Goal: Task Accomplishment & Management: Use online tool/utility

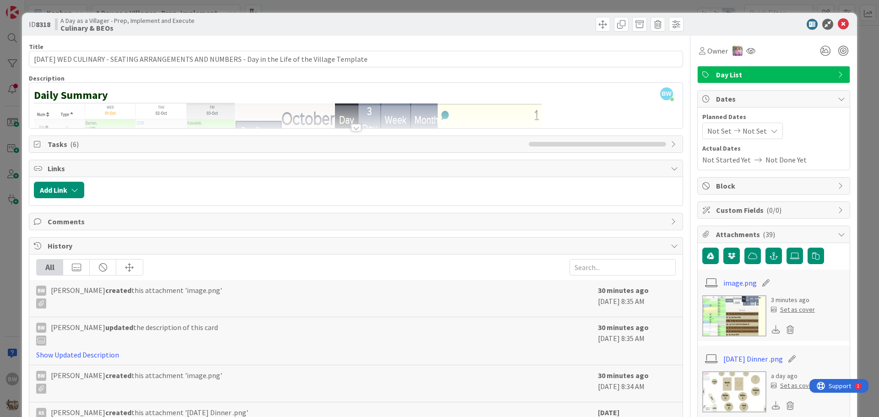
click at [54, 145] on span "Tasks ( 6 )" at bounding box center [286, 144] width 477 height 11
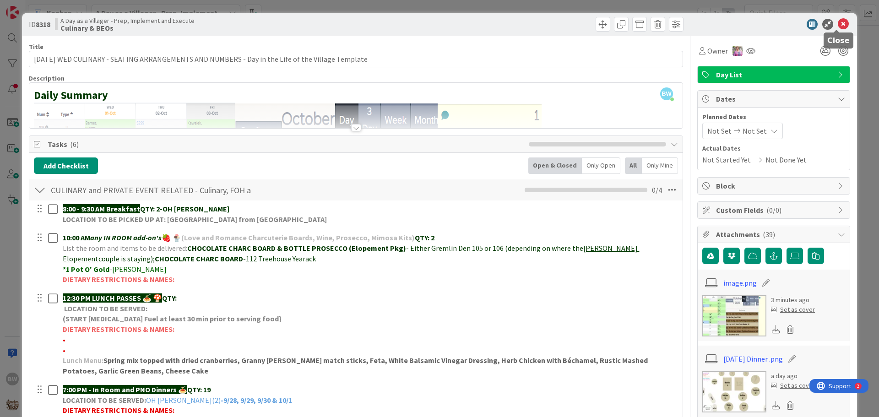
click at [838, 24] on icon at bounding box center [843, 24] width 11 height 11
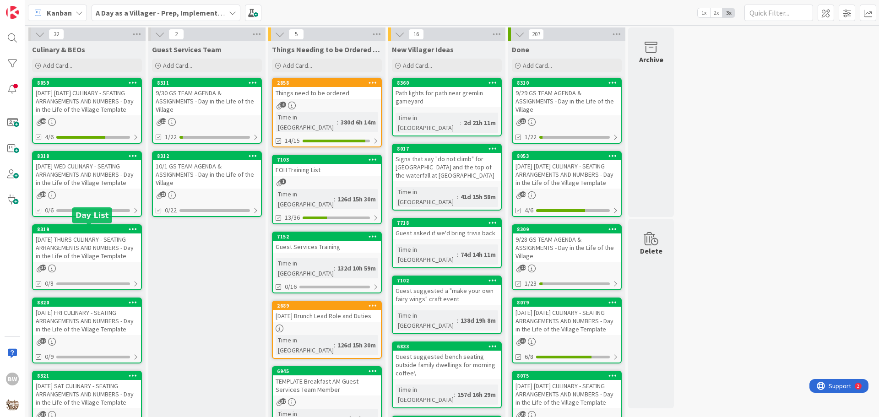
click at [84, 229] on div "8319" at bounding box center [89, 229] width 104 height 6
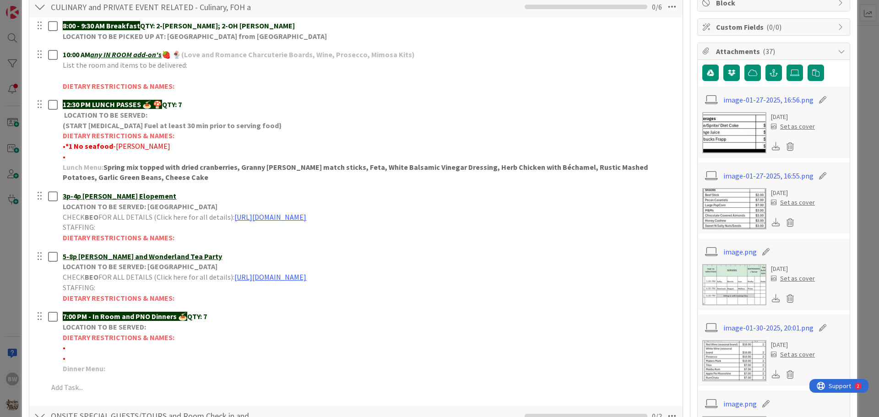
scroll to position [137, 0]
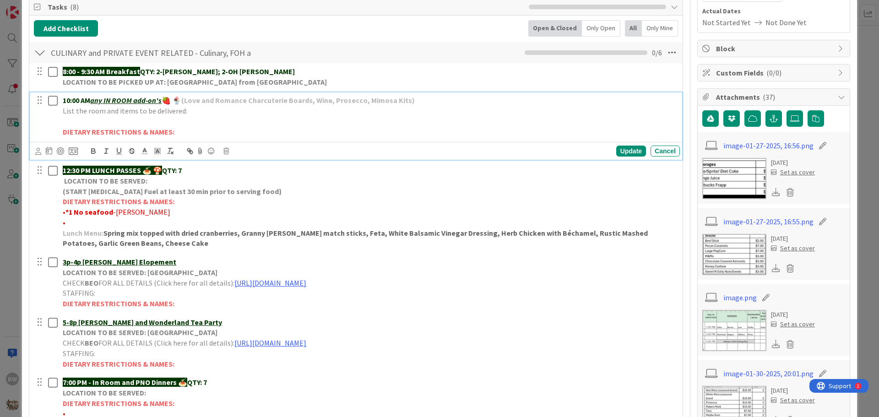
click at [65, 121] on p at bounding box center [370, 121] width 614 height 11
drag, startPoint x: 206, startPoint y: 121, endPoint x: 62, endPoint y: 123, distance: 143.4
click at [62, 123] on div "10:00 AM any IN ROOM add-on's 🍓 🍨 (Love and Romance Charcuterie Boards, Wine, P…" at bounding box center [369, 116] width 621 height 47
click at [146, 150] on icon at bounding box center [145, 151] width 8 height 8
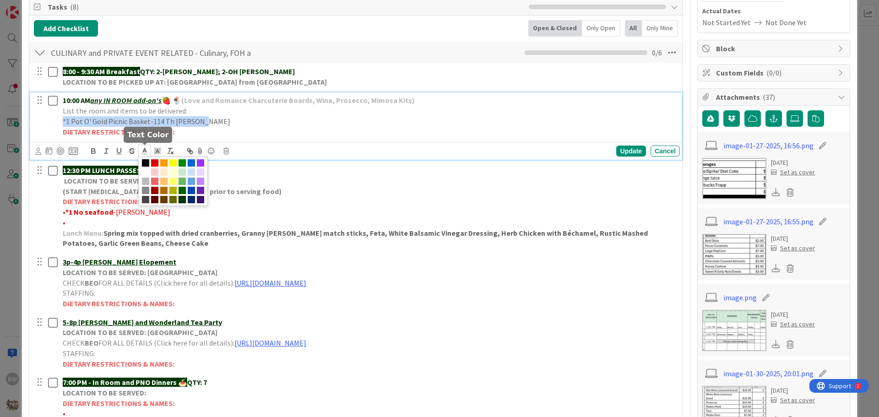
click at [184, 200] on span at bounding box center [182, 199] width 7 height 7
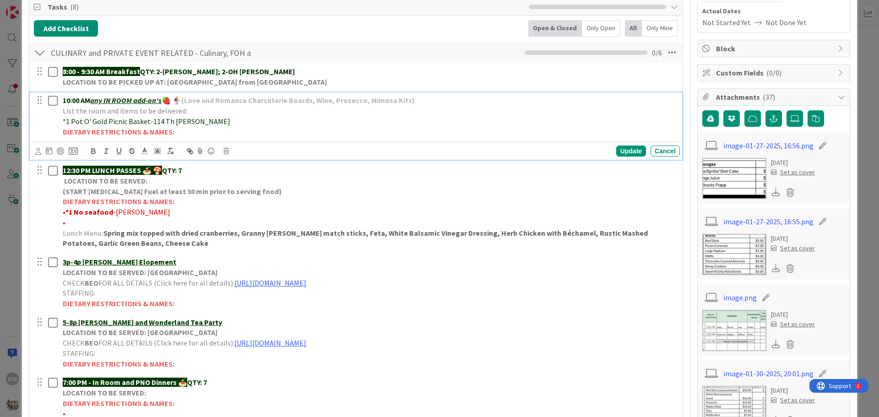
click at [244, 118] on p "*1 Pot O' Gold Picnic Basket-114 Th [PERSON_NAME]" at bounding box center [370, 121] width 614 height 11
drag, startPoint x: 148, startPoint y: 121, endPoint x: 63, endPoint y: 119, distance: 85.2
click at [63, 119] on span "*1 Pot O' Gold Picnic Basket-114 Th [PERSON_NAME]" at bounding box center [147, 121] width 168 height 9
click at [94, 151] on icon "button" at bounding box center [94, 152] width 4 height 2
click at [304, 125] on p "*1 Pot O' Gold Picnic Basket -114 Th [PERSON_NAME]" at bounding box center [370, 121] width 614 height 11
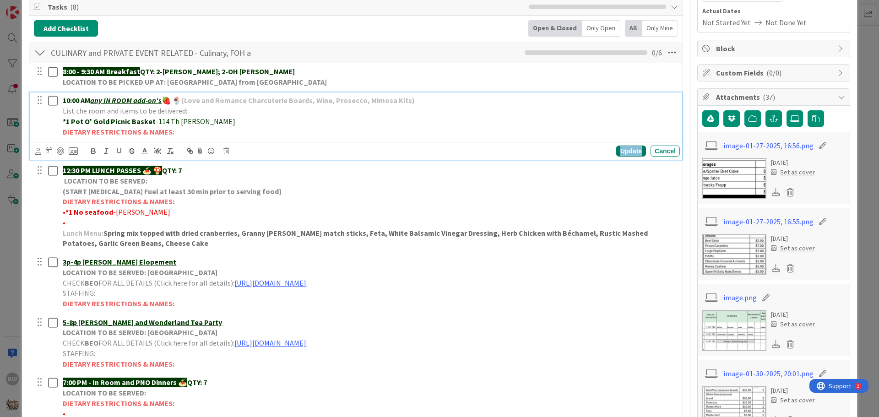
click at [623, 150] on div "Update" at bounding box center [632, 151] width 30 height 11
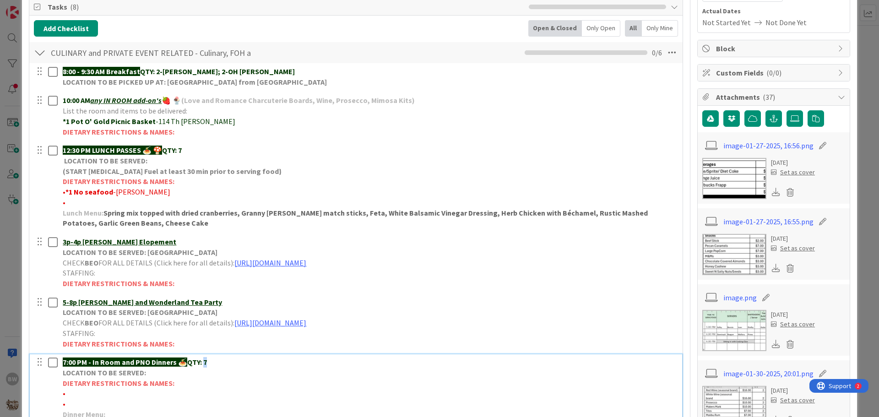
drag, startPoint x: 211, startPoint y: 363, endPoint x: 205, endPoint y: 361, distance: 6.7
click at [205, 361] on p "7:00 PM - In Room and PNO Dinners 🍝 QTY: 7" at bounding box center [370, 362] width 614 height 11
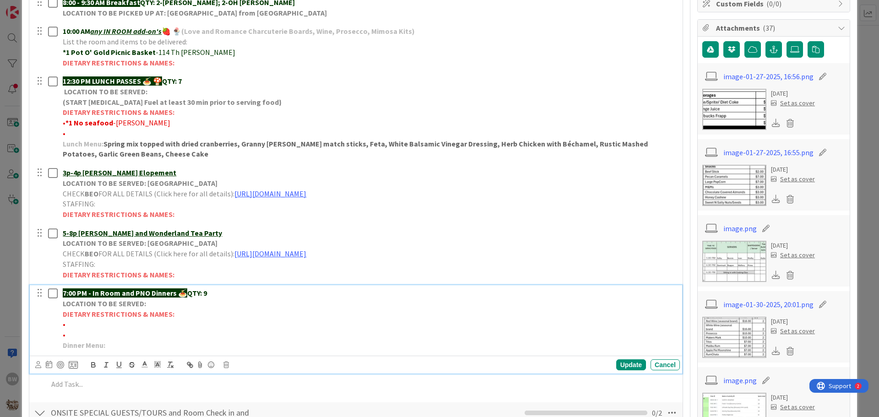
scroll to position [275, 0]
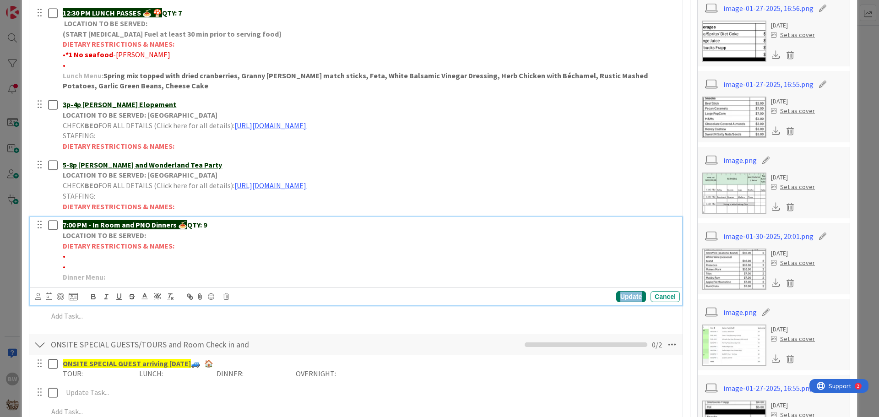
click at [624, 296] on div "Update" at bounding box center [632, 296] width 30 height 11
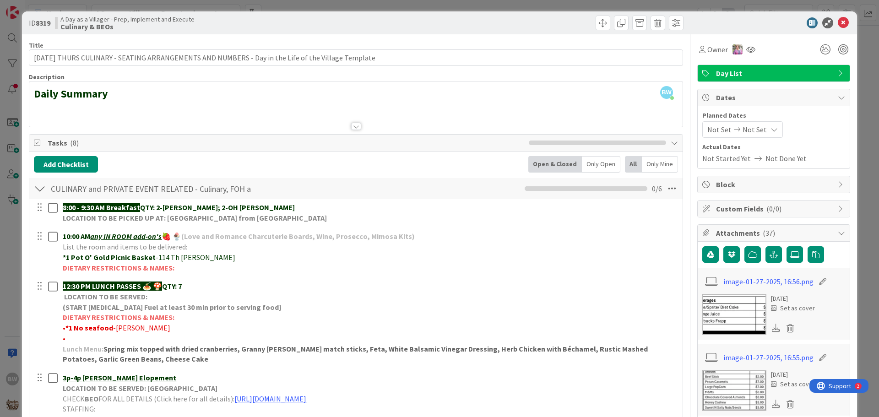
scroll to position [0, 0]
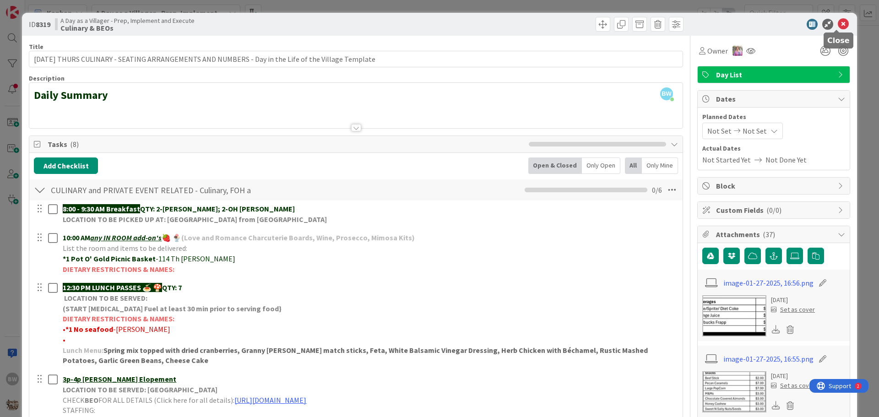
click at [838, 25] on icon at bounding box center [843, 24] width 11 height 11
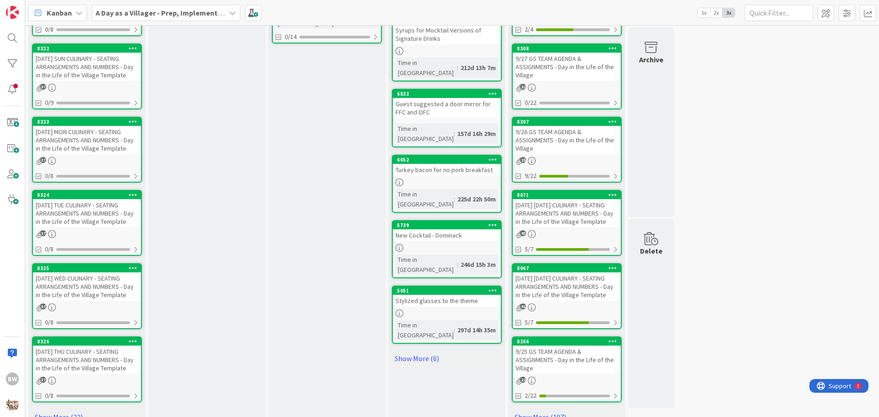
scroll to position [437, 0]
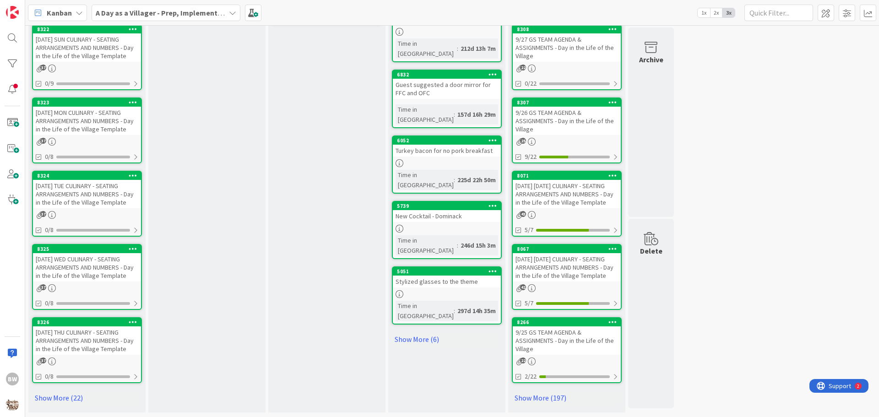
click at [85, 327] on div "[DATE] THU CULINARY - SEATING ARRANGEMENTS AND NUMBERS - Day in the Life of the…" at bounding box center [87, 341] width 108 height 28
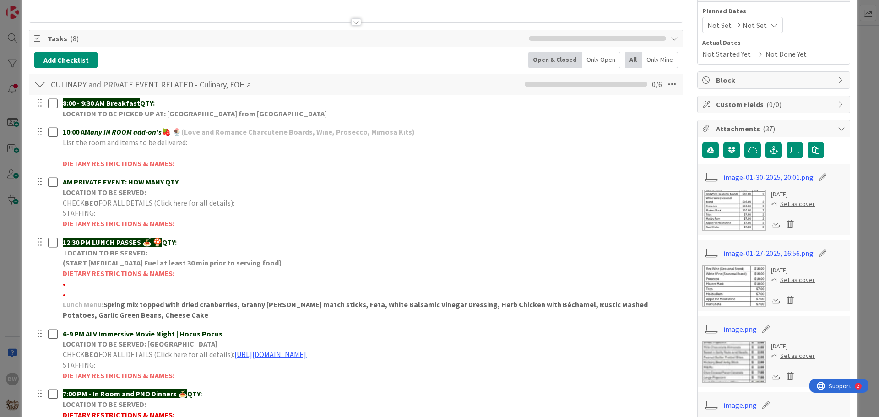
scroll to position [183, 0]
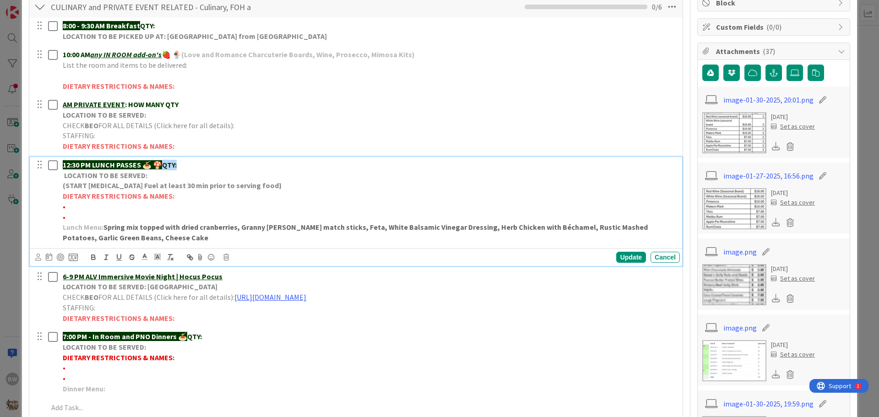
drag, startPoint x: 165, startPoint y: 164, endPoint x: 180, endPoint y: 164, distance: 14.2
click at [180, 164] on p "12:30 PM LUNCH PASSES 🍝 🍄 QTY:" at bounding box center [370, 165] width 614 height 11
copy strong "QTY:"
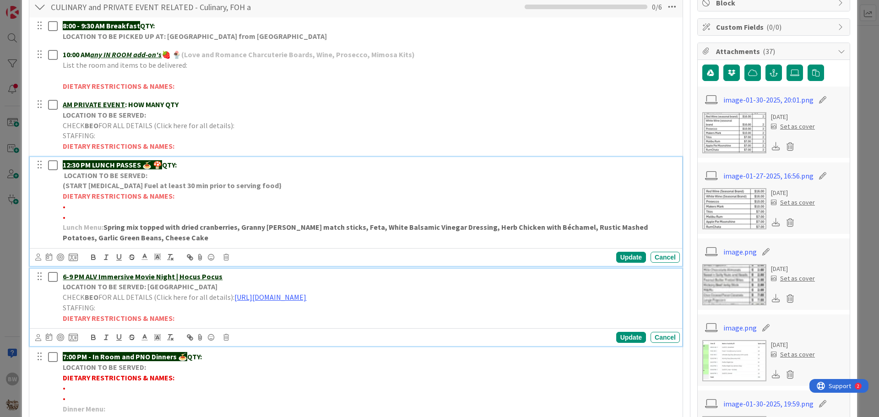
click at [224, 278] on p "6-9 PM ALV Immersive Movie Night | Hocus Pocus" at bounding box center [370, 277] width 614 height 11
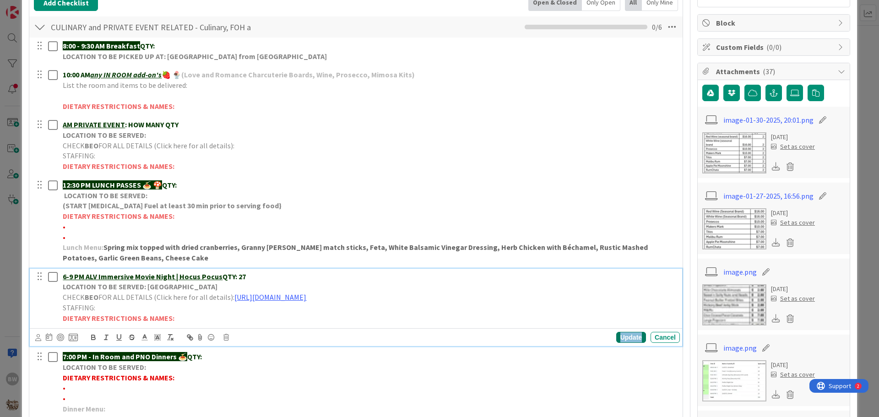
click at [624, 339] on div "Update" at bounding box center [632, 337] width 30 height 11
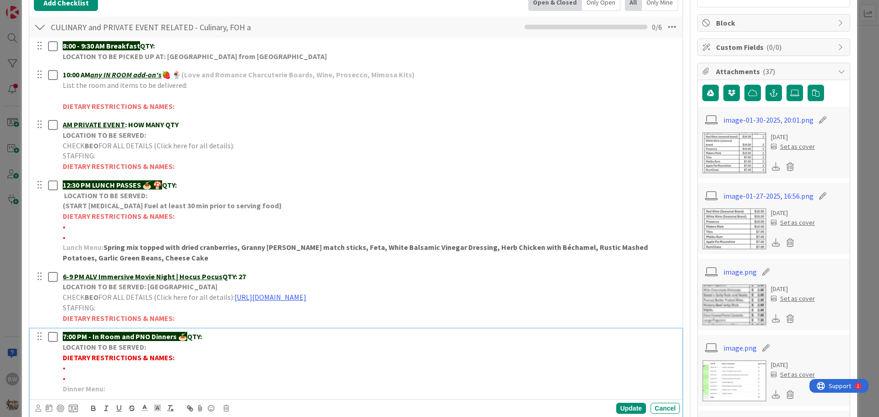
click at [212, 337] on p "7:00 PM - In Room and PNO Dinners 🍝 QTY:" at bounding box center [370, 337] width 614 height 11
click at [624, 407] on div "Update" at bounding box center [632, 408] width 30 height 11
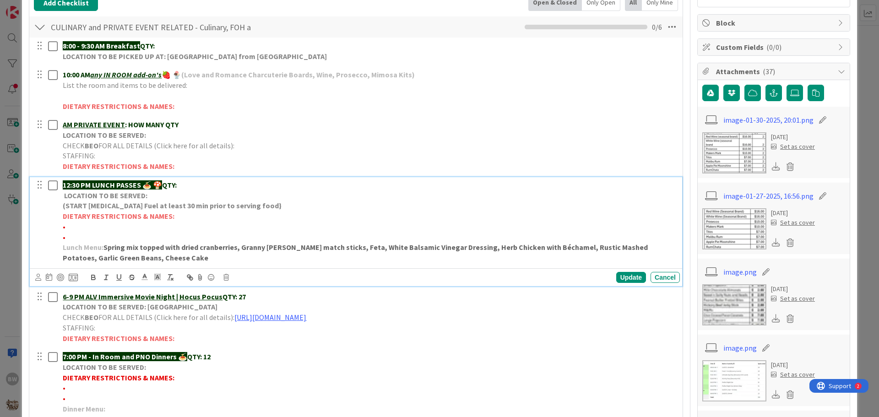
click at [195, 181] on p "12:30 PM LUNCH PASSES 🍝 🍄 QTY:" at bounding box center [370, 185] width 614 height 11
click at [625, 278] on div "Update" at bounding box center [632, 277] width 30 height 11
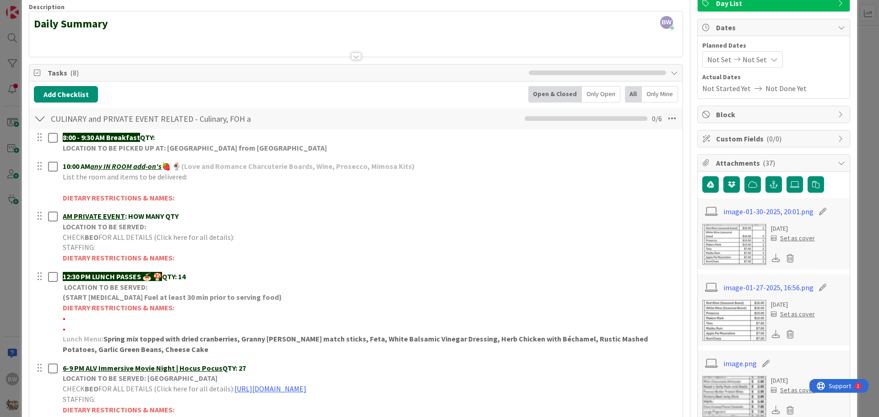
scroll to position [0, 0]
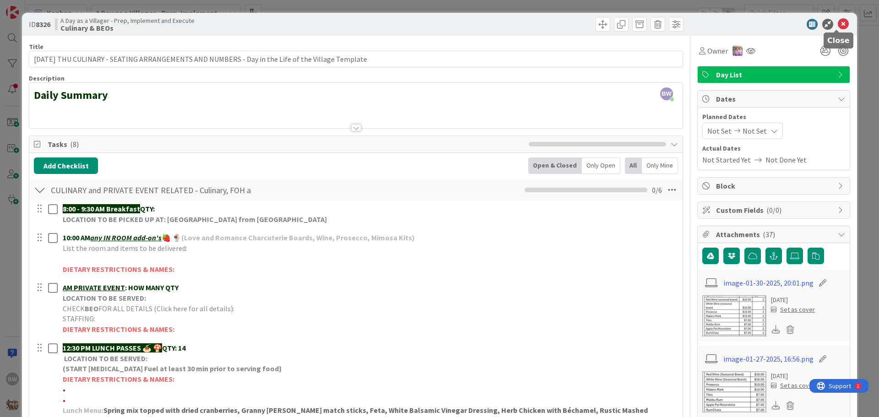
click at [841, 22] on icon at bounding box center [843, 24] width 11 height 11
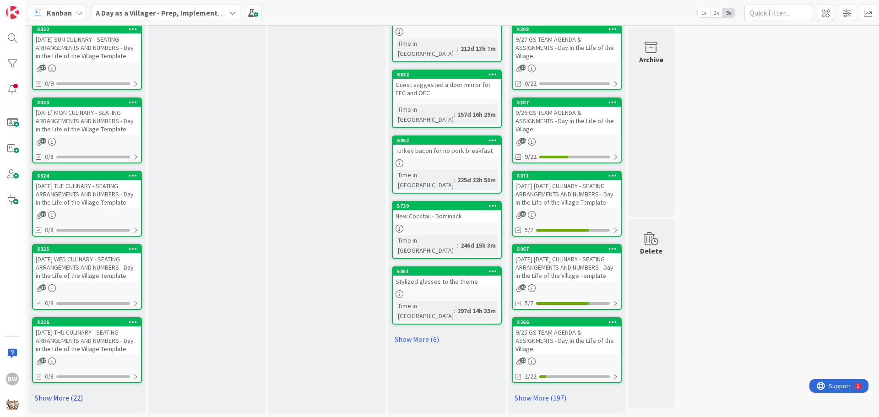
click at [55, 391] on link "Show More (22)" at bounding box center [87, 398] width 110 height 15
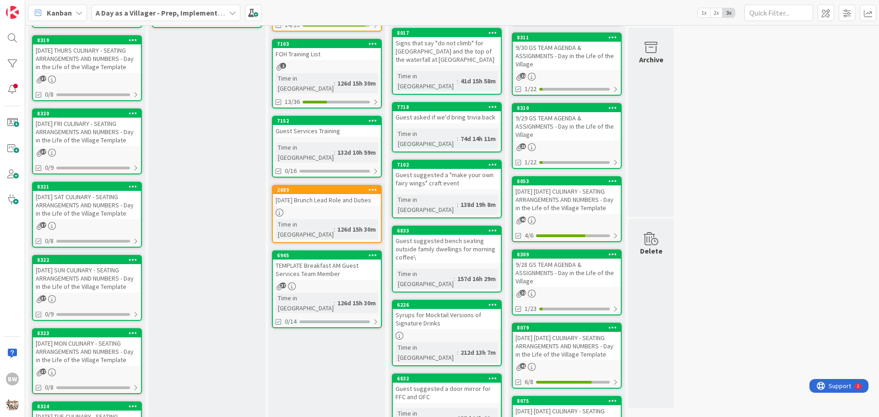
scroll to position [43, 0]
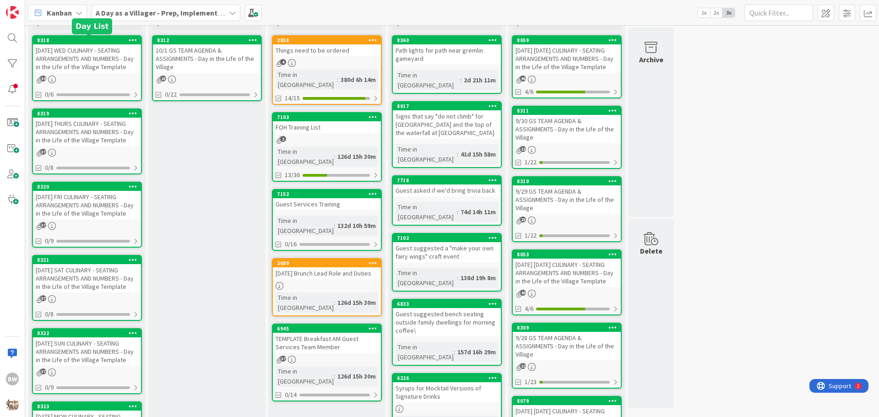
click at [80, 41] on div "8318" at bounding box center [89, 40] width 104 height 6
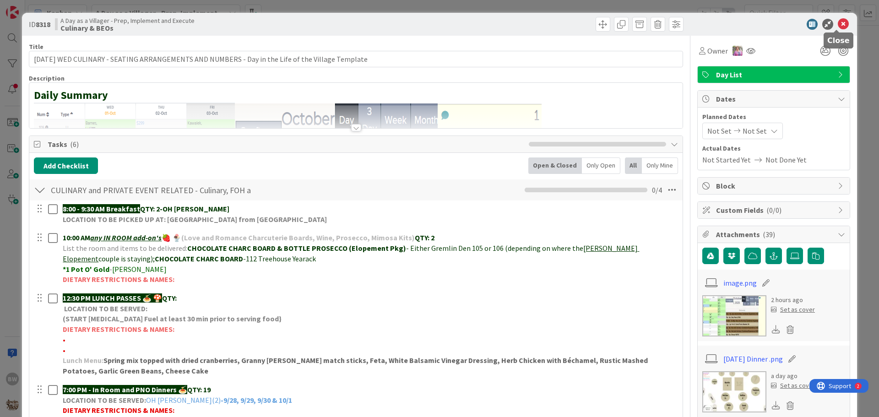
click at [839, 21] on icon at bounding box center [843, 24] width 11 height 11
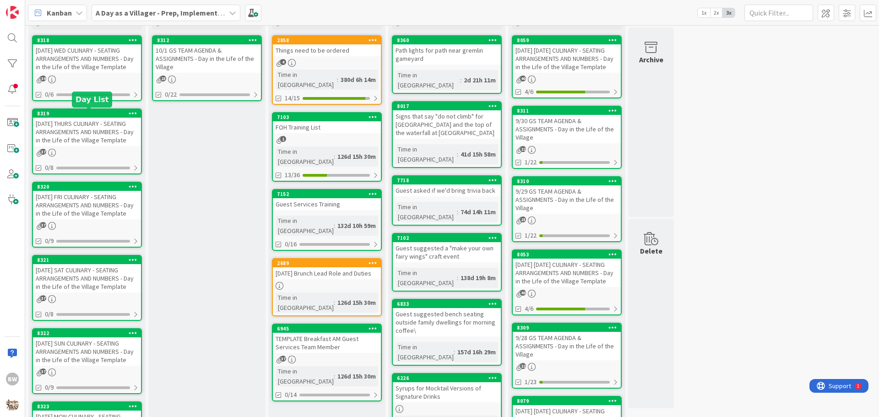
click at [72, 116] on div "8319" at bounding box center [89, 113] width 104 height 6
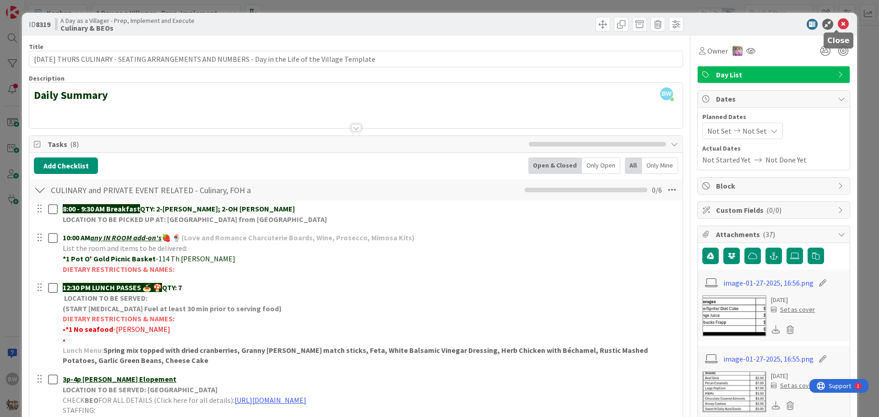
click at [841, 23] on icon at bounding box center [843, 24] width 11 height 11
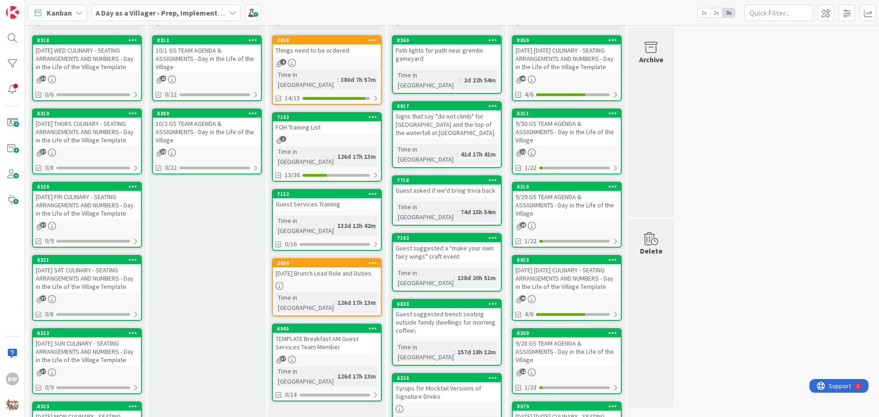
click at [74, 117] on div "8319" at bounding box center [87, 113] width 108 height 8
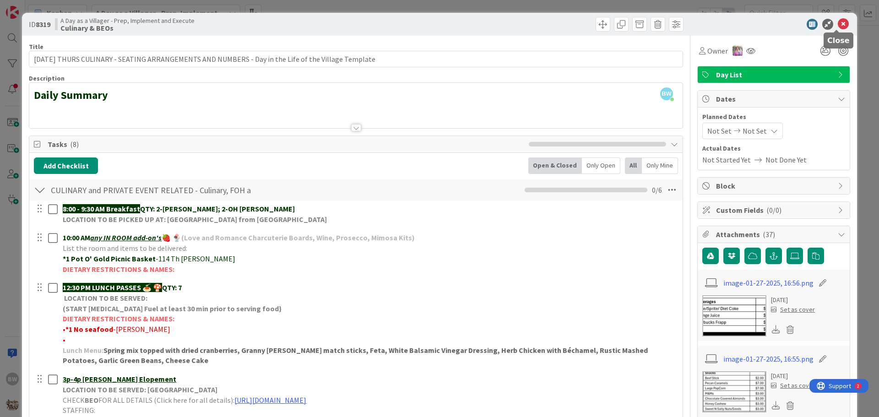
click at [838, 22] on icon at bounding box center [843, 24] width 11 height 11
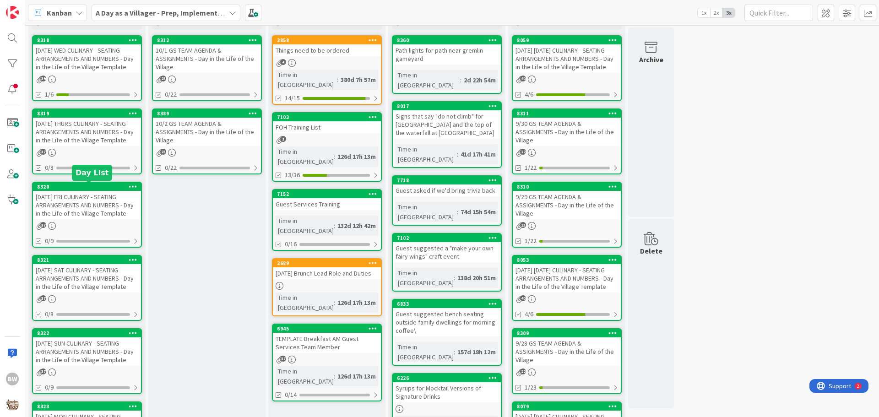
click at [86, 189] on div "8320" at bounding box center [89, 187] width 104 height 6
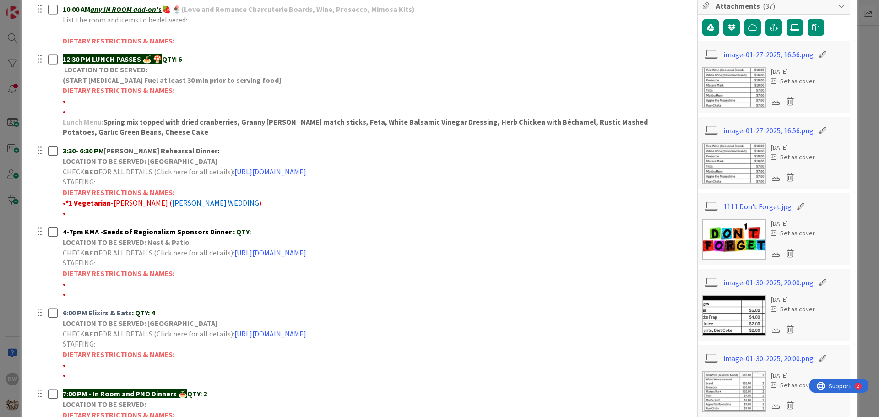
scroll to position [229, 0]
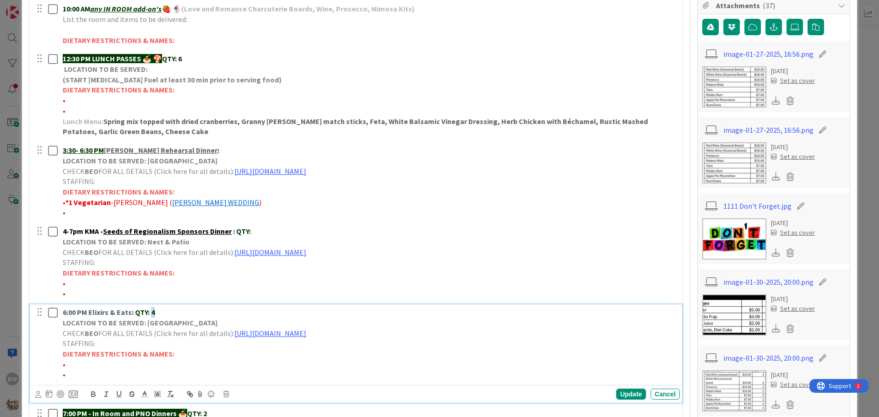
click at [153, 312] on p "6:00 PM Elixirs & Eats : QTY: 4" at bounding box center [370, 312] width 614 height 11
click at [617, 391] on div "Update" at bounding box center [632, 394] width 30 height 11
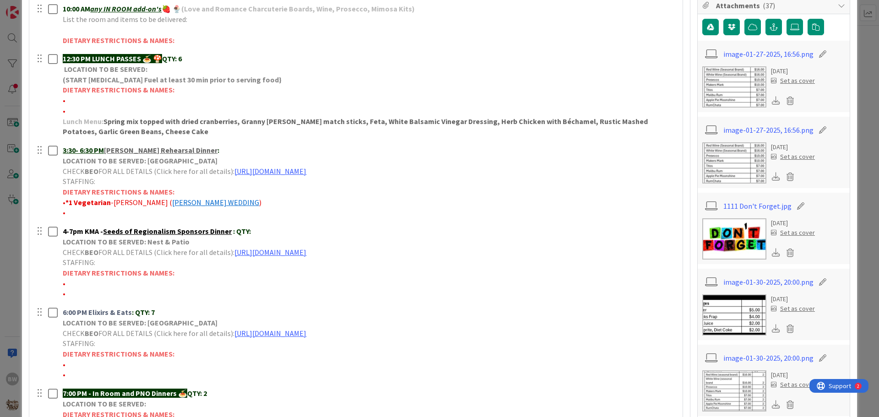
scroll to position [366, 0]
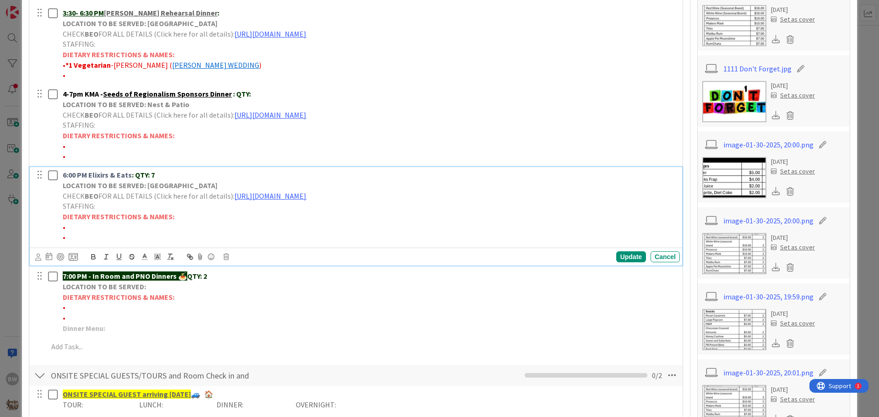
click at [76, 223] on p "•" at bounding box center [370, 227] width 614 height 11
drag, startPoint x: 143, startPoint y: 229, endPoint x: 77, endPoint y: 231, distance: 65.5
click at [67, 224] on span "•*1 Pescatarian/vegetarian -MADDEN" at bounding box center [121, 227] width 117 height 9
click at [93, 257] on icon "button" at bounding box center [93, 257] width 8 height 8
click at [623, 255] on div "Update" at bounding box center [632, 256] width 30 height 11
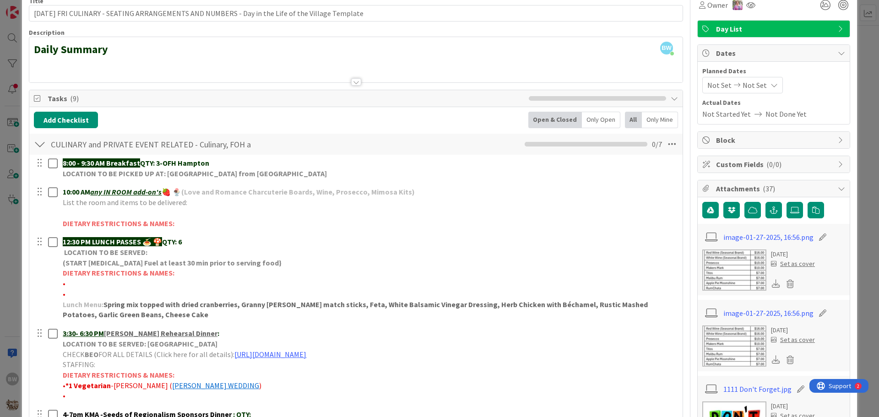
scroll to position [0, 0]
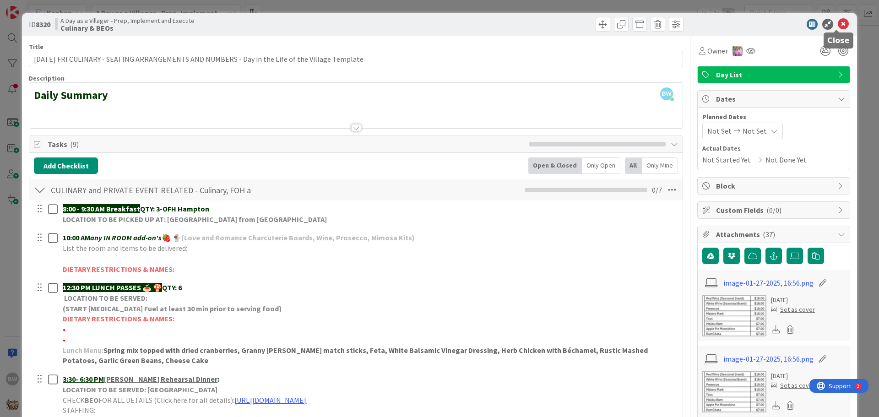
click at [838, 23] on icon at bounding box center [843, 24] width 11 height 11
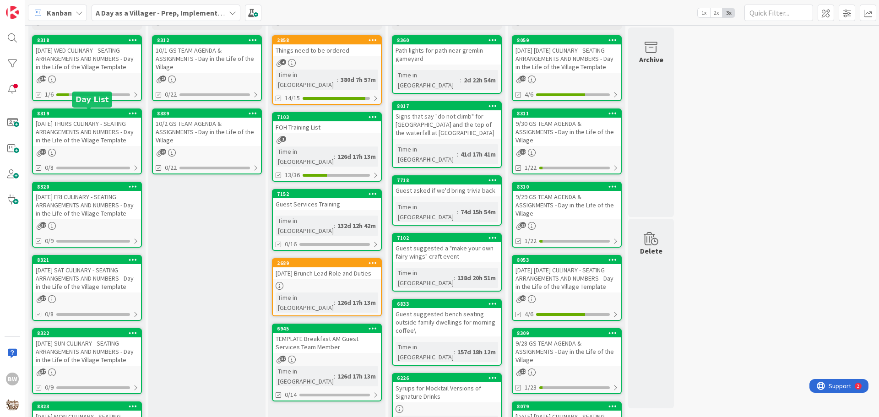
click at [75, 116] on div "8319" at bounding box center [89, 113] width 104 height 6
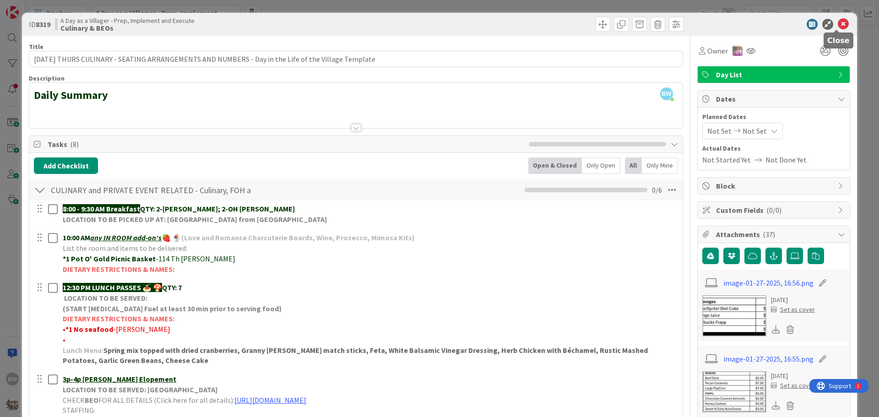
click at [841, 22] on icon at bounding box center [843, 24] width 11 height 11
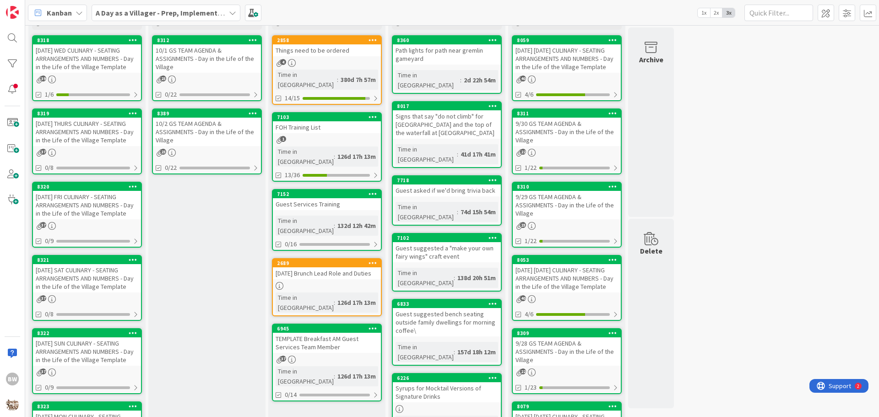
click at [75, 191] on div "[DATE] FRI CULINARY - SEATING ARRANGEMENTS AND NUMBERS - Day in the Life of the…" at bounding box center [87, 205] width 108 height 28
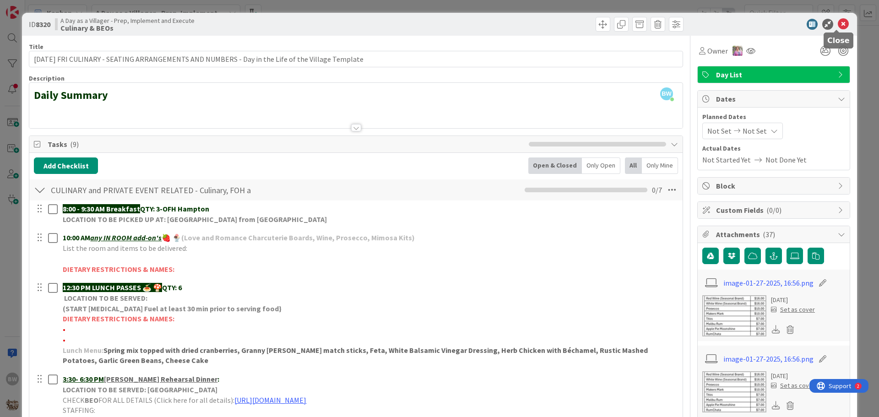
click at [839, 21] on icon at bounding box center [843, 24] width 11 height 11
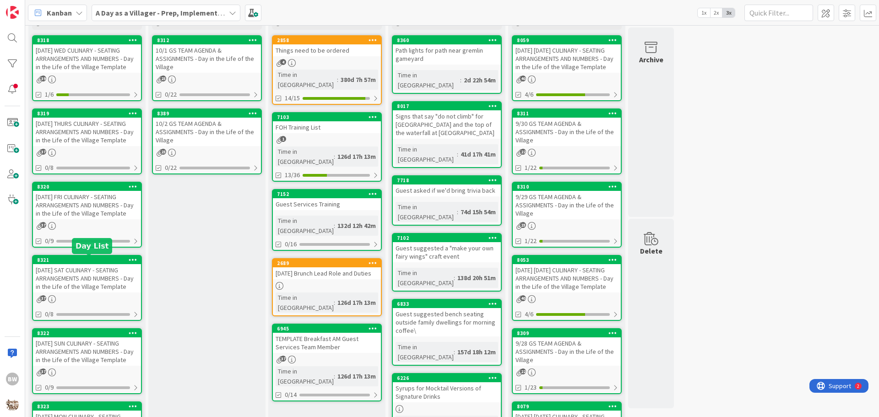
click at [83, 259] on div "8321" at bounding box center [89, 260] width 104 height 6
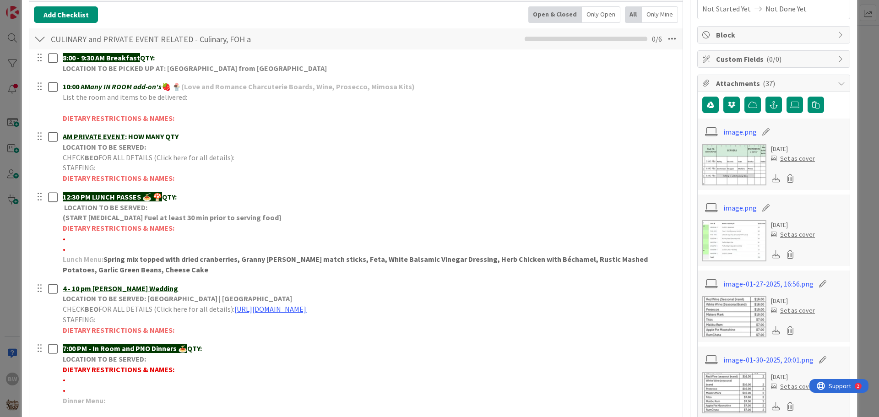
scroll to position [229, 0]
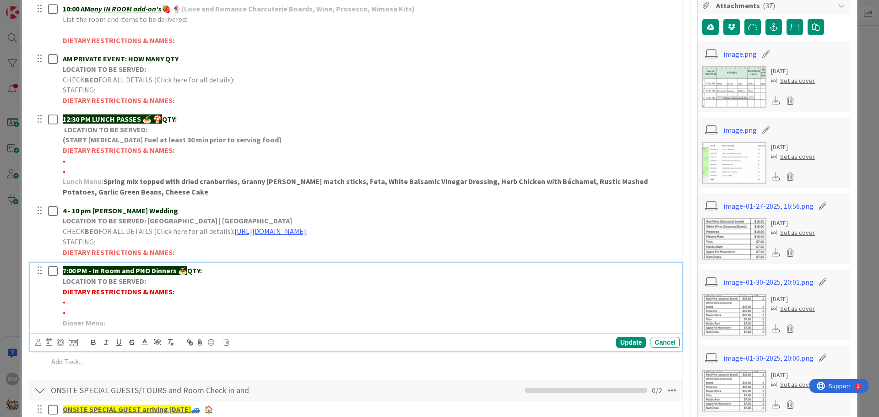
click at [92, 279] on strong "LOCATION TO BE SERVED:" at bounding box center [104, 281] width 83 height 9
click at [225, 343] on icon at bounding box center [226, 342] width 5 height 6
click at [242, 383] on div "Delete" at bounding box center [250, 381] width 34 height 16
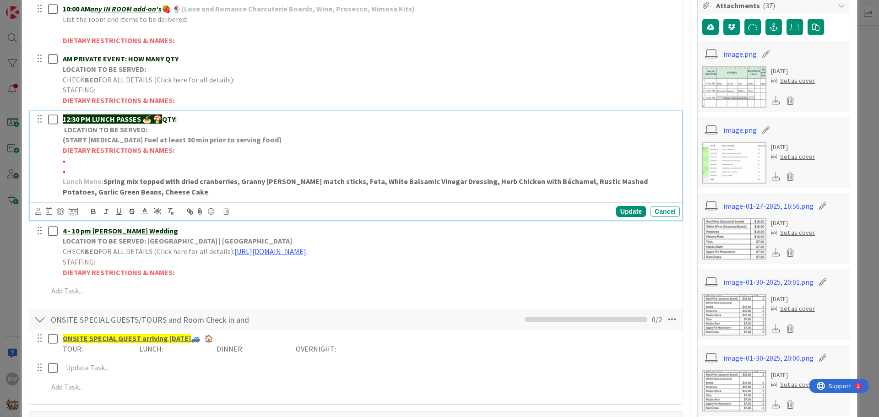
click at [131, 126] on strong "LOCATION TO BE SERVED:" at bounding box center [105, 129] width 83 height 9
click at [225, 211] on icon at bounding box center [226, 211] width 5 height 6
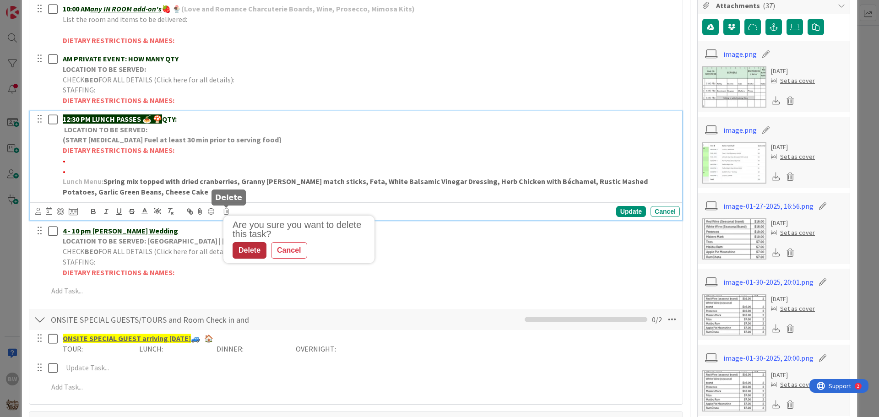
click at [248, 249] on div "Delete" at bounding box center [250, 250] width 34 height 16
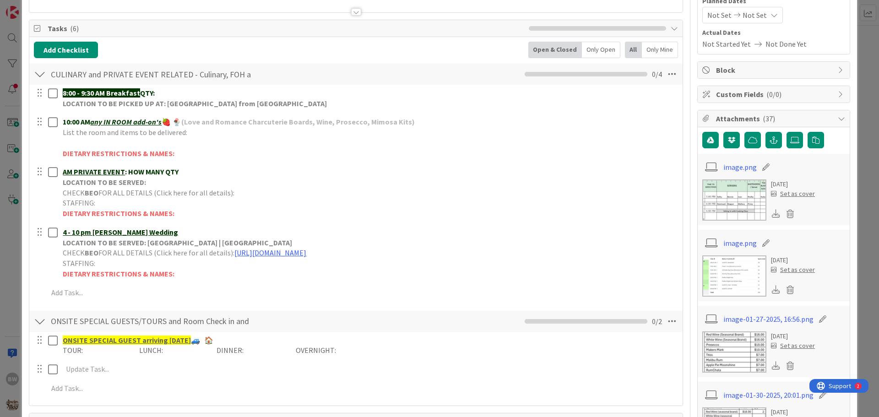
scroll to position [92, 0]
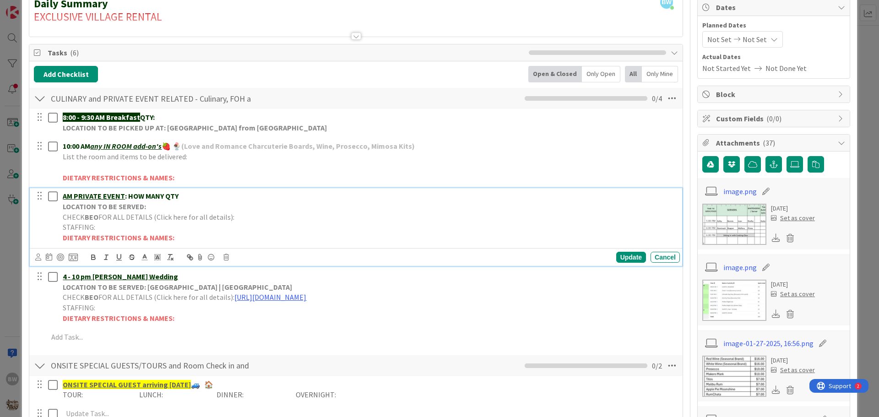
click at [121, 203] on strong "LOCATION TO BE SERVED:" at bounding box center [104, 206] width 83 height 9
click at [227, 256] on icon at bounding box center [226, 257] width 5 height 6
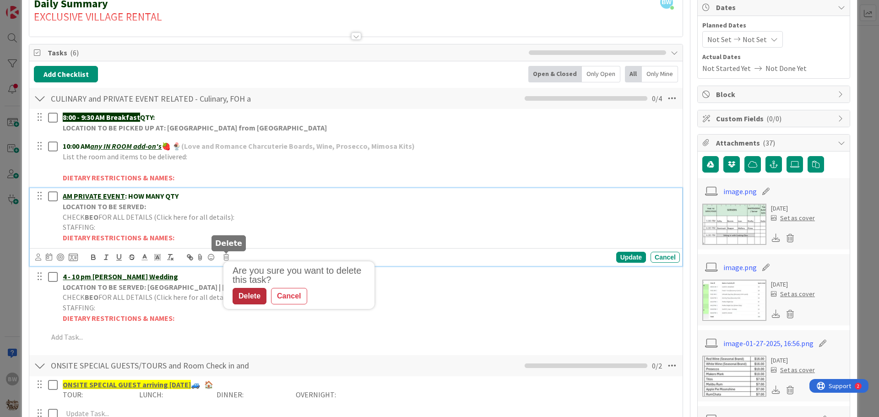
click at [254, 292] on div "Delete" at bounding box center [250, 296] width 34 height 16
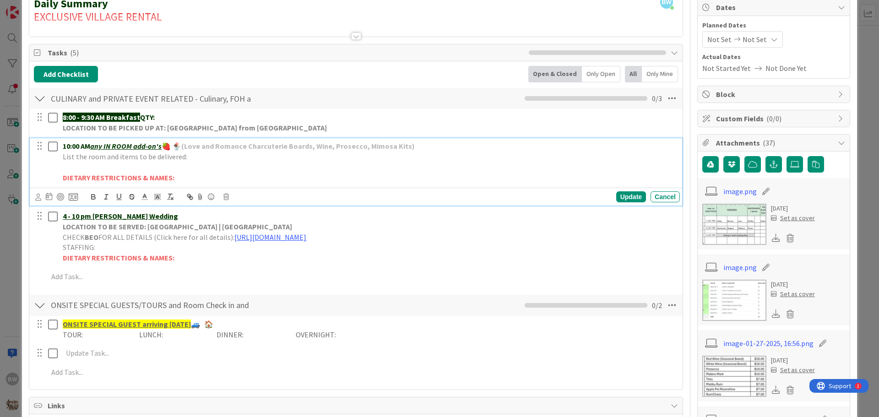
click at [135, 154] on span "List the room and items to be delivered:" at bounding box center [125, 156] width 125 height 9
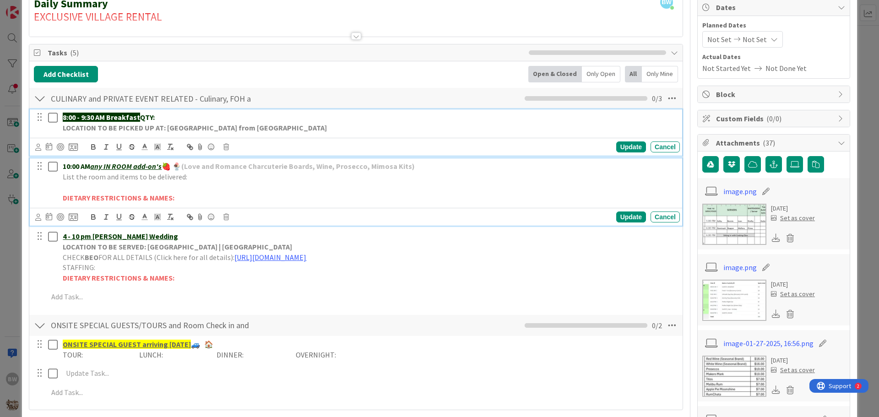
click at [129, 119] on strong "8:00 - 9:30 AM Breakfast" at bounding box center [101, 117] width 77 height 9
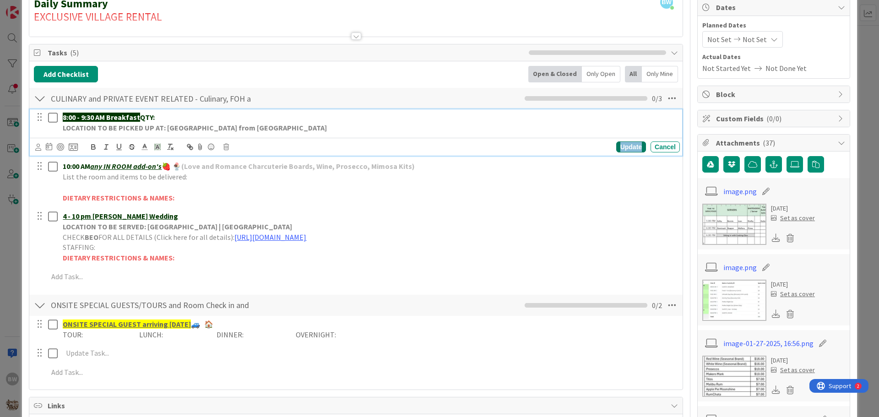
click at [617, 151] on div "Update" at bounding box center [632, 147] width 30 height 11
click at [115, 124] on strong "LOCATION TO BE PICKED UP AT: [GEOGRAPHIC_DATA] from [GEOGRAPHIC_DATA]" at bounding box center [195, 127] width 264 height 9
click at [225, 145] on icon at bounding box center [226, 147] width 5 height 6
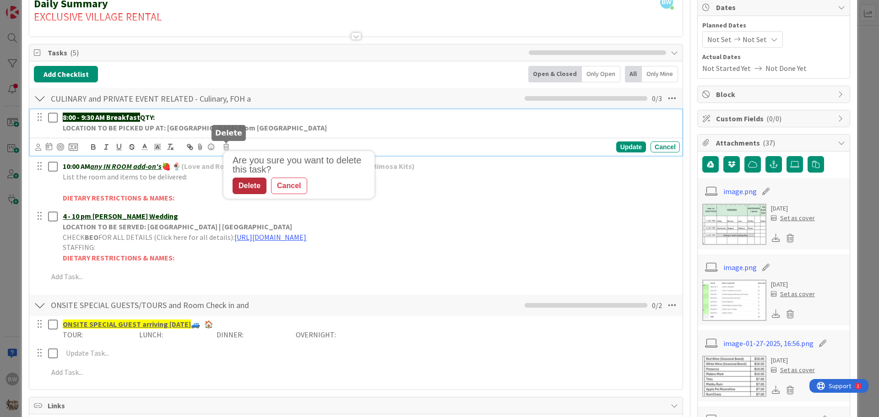
click at [249, 185] on div "Delete" at bounding box center [250, 186] width 34 height 16
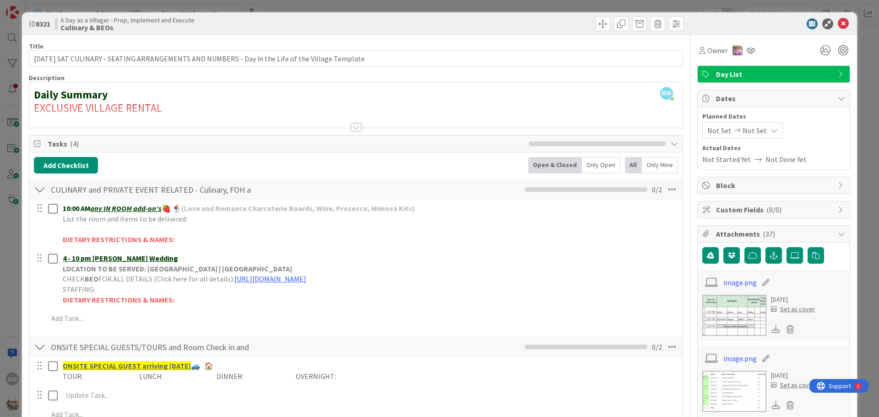
scroll to position [0, 0]
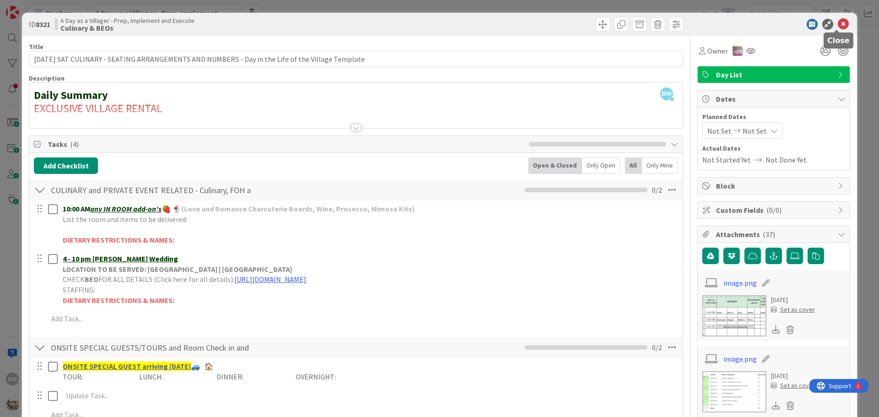
click at [838, 20] on icon at bounding box center [843, 24] width 11 height 11
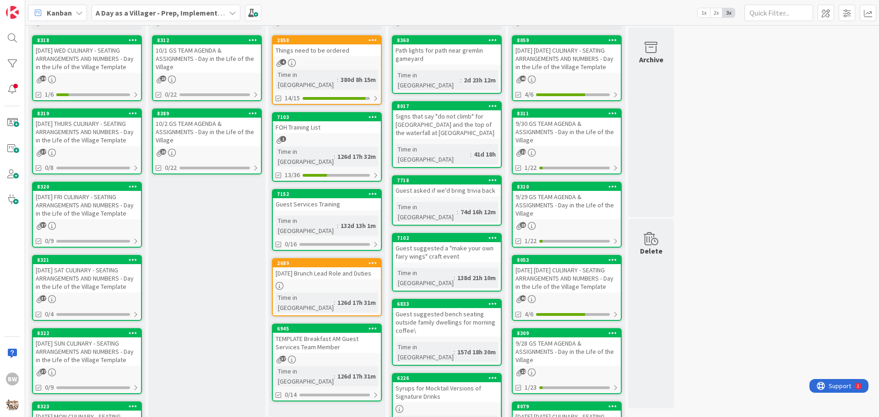
click at [80, 265] on div "[DATE] SAT CULINARY - SEATING ARRANGEMENTS AND NUMBERS - Day in the Life of the…" at bounding box center [87, 278] width 108 height 28
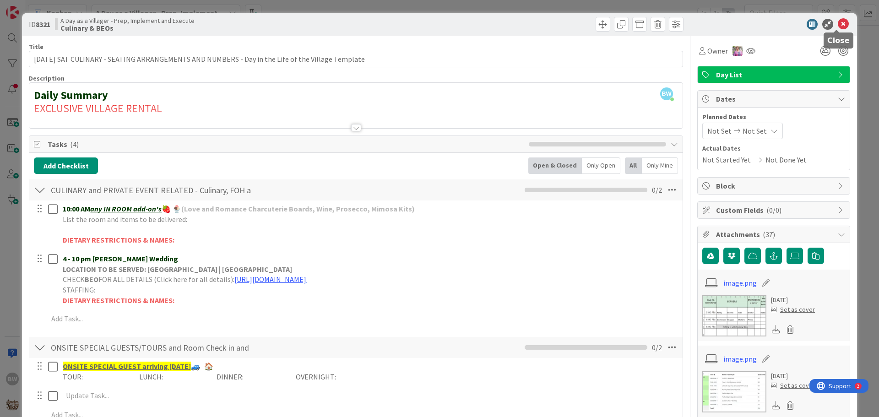
click at [840, 22] on icon at bounding box center [843, 24] width 11 height 11
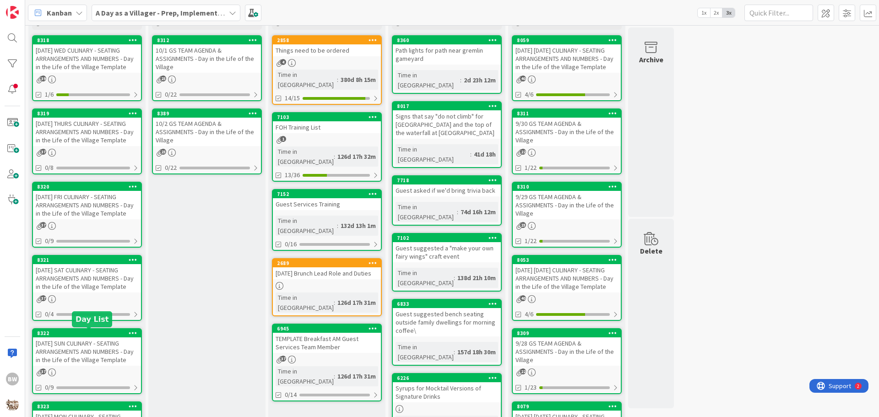
click at [89, 332] on div "8322" at bounding box center [89, 333] width 104 height 6
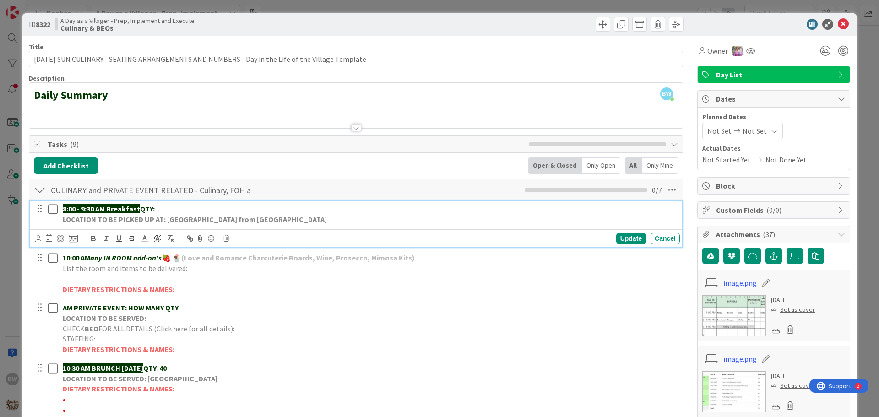
click at [141, 224] on p "LOCATION TO BE PICKED UP AT: [GEOGRAPHIC_DATA] from [GEOGRAPHIC_DATA]" at bounding box center [370, 219] width 614 height 11
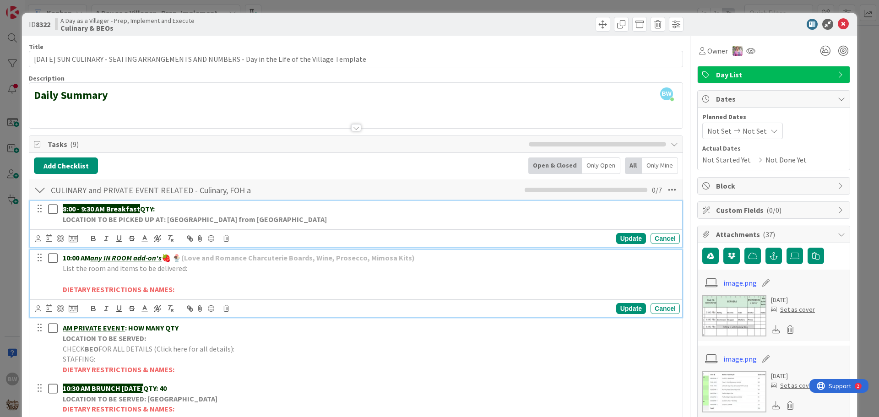
click at [292, 270] on p "List the room and items to be delivered:" at bounding box center [370, 268] width 614 height 11
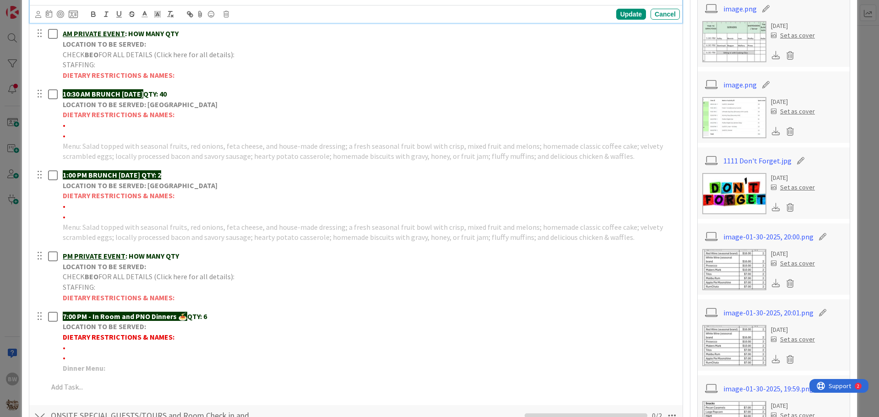
scroll to position [275, 0]
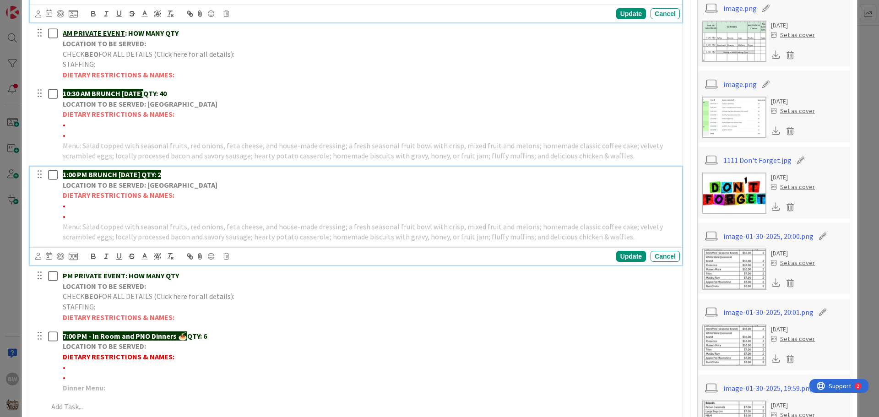
drag, startPoint x: 156, startPoint y: 173, endPoint x: 182, endPoint y: 176, distance: 26.3
click at [182, 176] on p "1:00 PM BRUNCH [DATE] QTY: 2" at bounding box center [370, 174] width 614 height 11
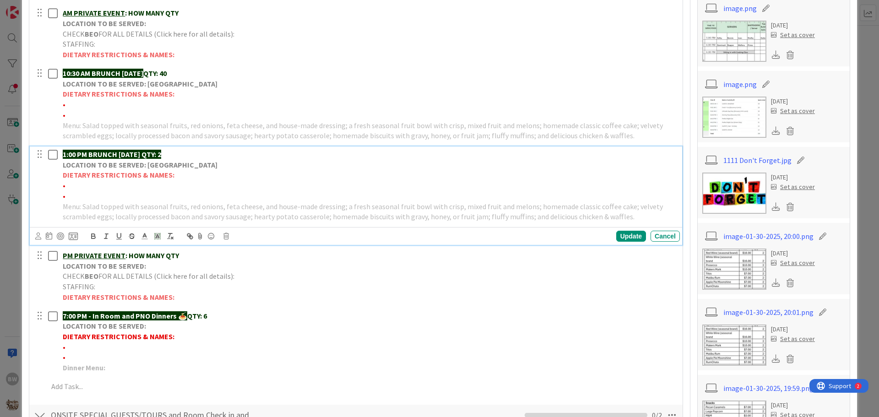
scroll to position [255, 0]
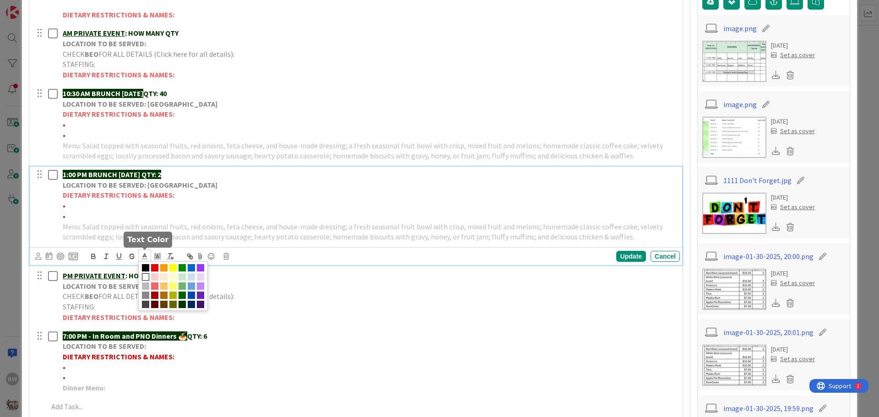
click at [146, 255] on icon at bounding box center [145, 256] width 8 height 8
click at [184, 302] on span at bounding box center [182, 304] width 7 height 7
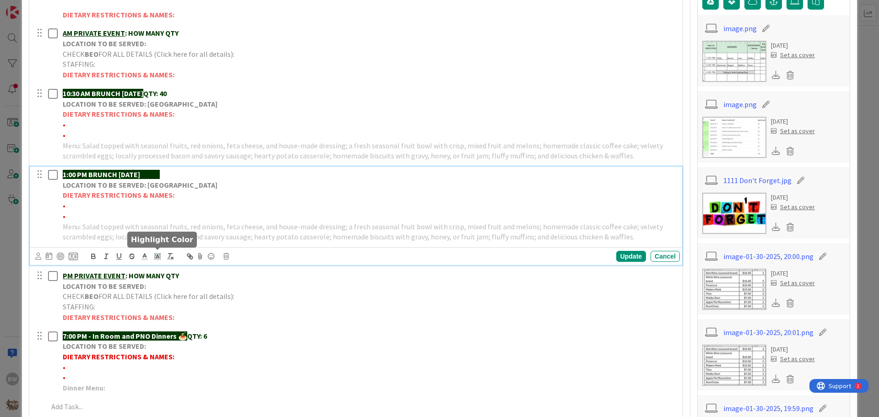
click at [156, 252] on icon at bounding box center [157, 256] width 8 height 8
click at [159, 276] on span at bounding box center [158, 276] width 7 height 7
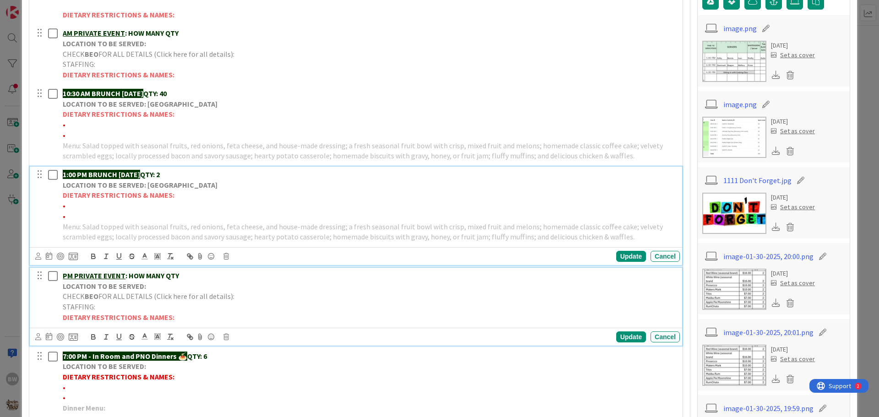
click at [594, 289] on p "LOCATION TO BE SERVED:" at bounding box center [370, 286] width 614 height 11
click at [172, 193] on div "1:00 PM BRUNCH [DATE] QTY: 2 LOCATION TO BE SERVED: Willows Landing DIETARY RES…" at bounding box center [369, 206] width 621 height 78
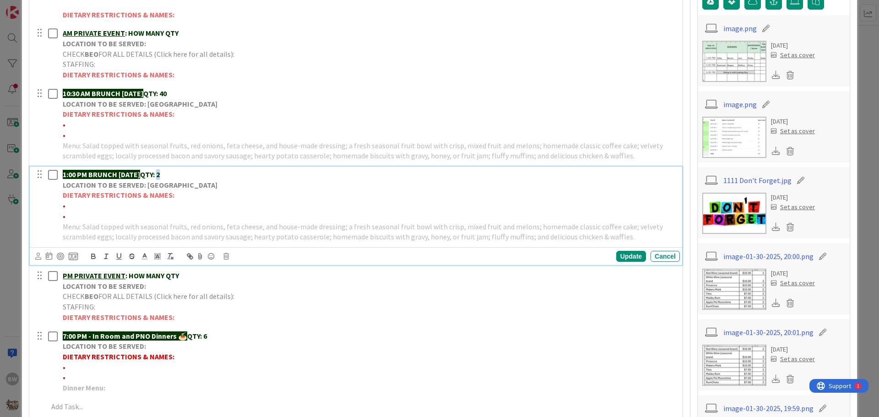
click at [174, 174] on p "1:00 PM BRUNCH [DATE] QTY: 2" at bounding box center [370, 174] width 614 height 11
click at [622, 257] on div "Update" at bounding box center [632, 256] width 30 height 11
click at [82, 209] on p "•" at bounding box center [370, 206] width 614 height 11
drag, startPoint x: 132, startPoint y: 205, endPoint x: 66, endPoint y: 203, distance: 66.0
click at [66, 203] on span "•*1 Allergic to almonds-[PERSON_NAME]" at bounding box center [128, 205] width 130 height 9
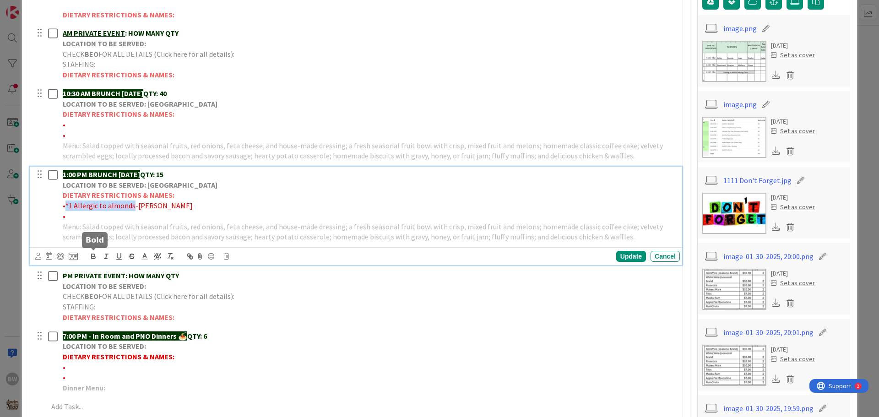
click at [92, 255] on icon "button" at bounding box center [93, 255] width 3 height 2
click at [69, 214] on p "•" at bounding box center [370, 216] width 614 height 11
drag, startPoint x: 109, startPoint y: 215, endPoint x: 66, endPoint y: 213, distance: 42.6
click at [66, 213] on span "•*2 Vegetarians-[PERSON_NAME]" at bounding box center [116, 216] width 106 height 9
click at [94, 254] on icon "button" at bounding box center [93, 255] width 3 height 2
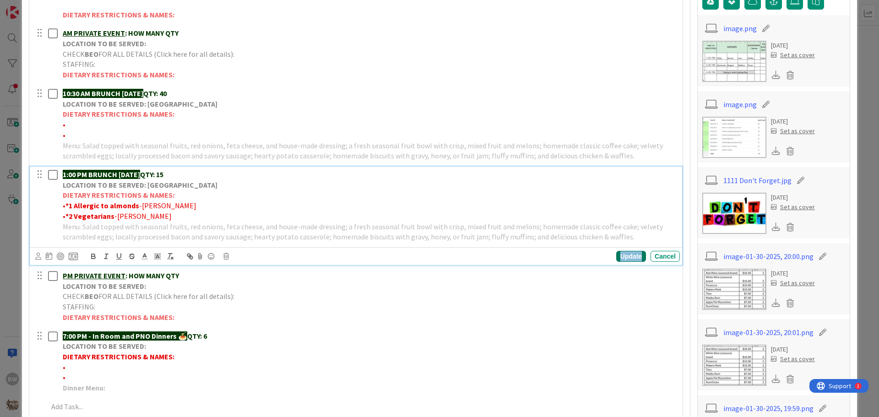
click at [622, 257] on div "Update" at bounding box center [632, 256] width 30 height 11
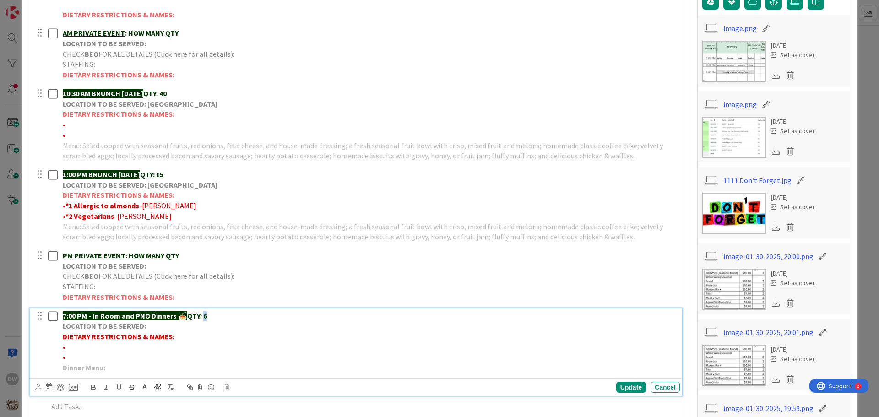
click at [207, 315] on p "7:00 PM - In Room and PNO Dinners 🍝 QTY: 6" at bounding box center [370, 316] width 614 height 11
click at [623, 388] on div "Update" at bounding box center [632, 387] width 30 height 11
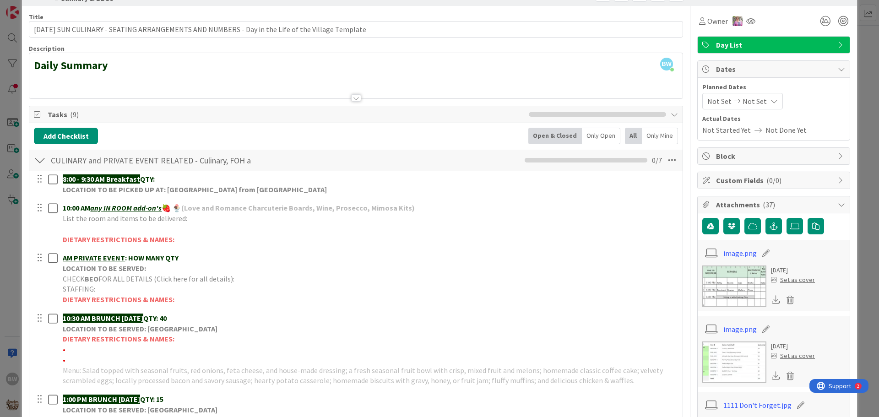
scroll to position [0, 0]
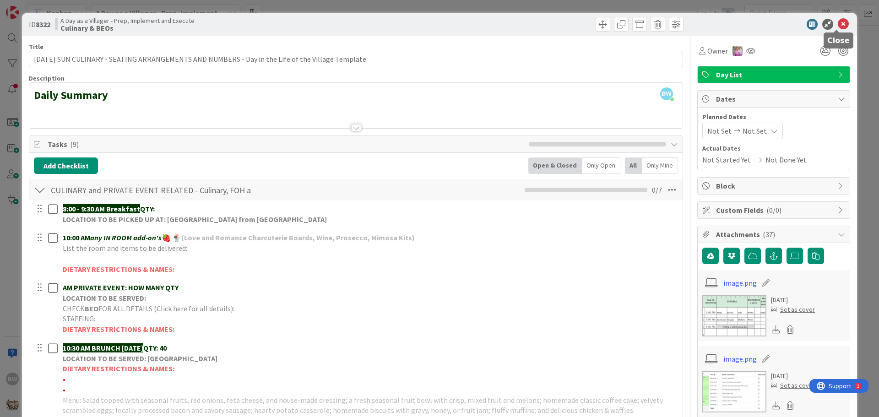
click at [838, 22] on icon at bounding box center [843, 24] width 11 height 11
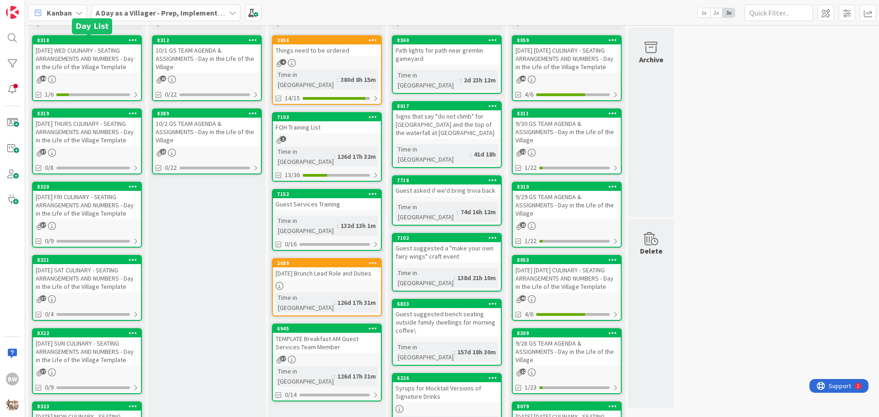
click at [83, 40] on div "8318" at bounding box center [89, 40] width 104 height 6
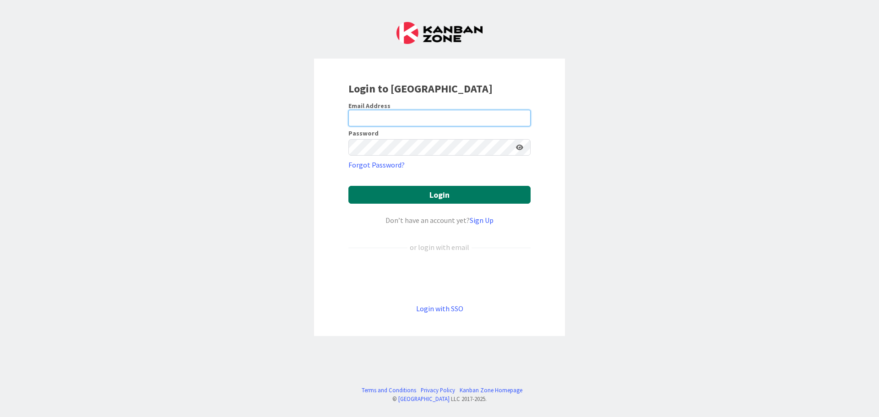
type input "elizabethwildsmith@proton.me"
click at [442, 193] on button "Login" at bounding box center [440, 195] width 182 height 18
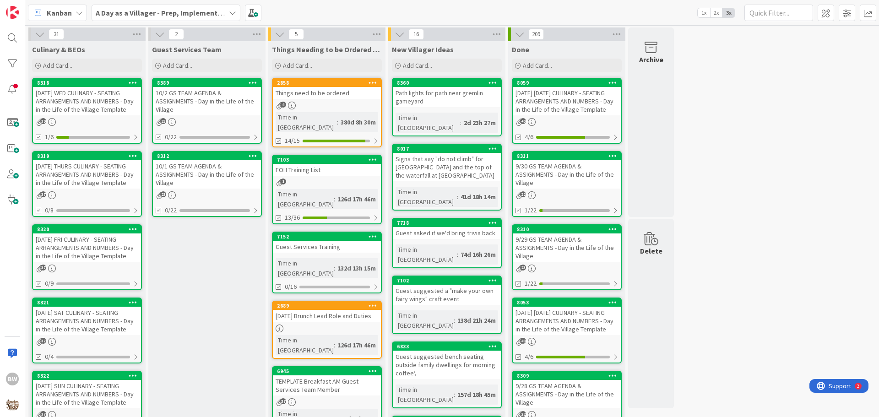
click at [232, 9] on icon at bounding box center [232, 12] width 7 height 7
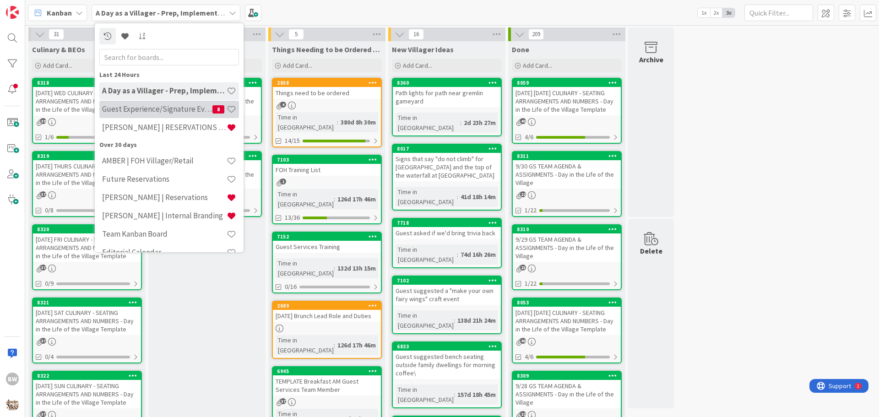
click at [161, 106] on h4 "Guest Experience/Signature Events" at bounding box center [157, 108] width 110 height 9
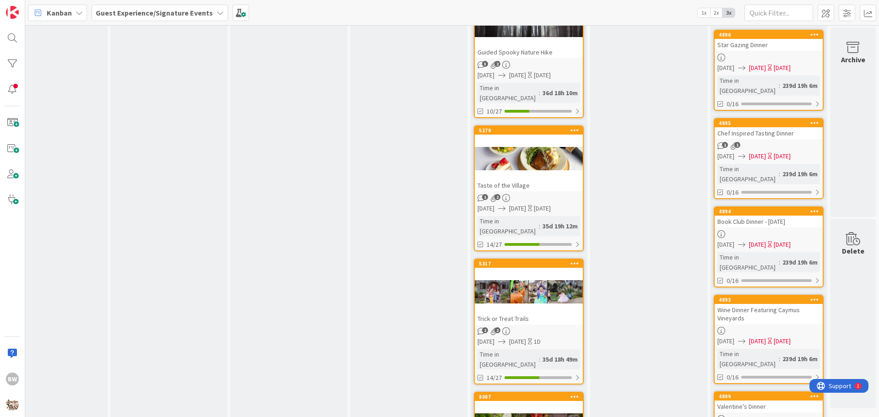
scroll to position [275, 405]
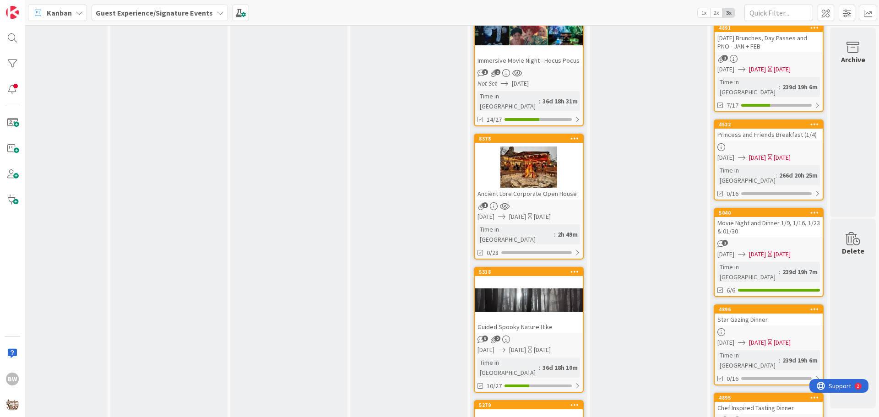
click at [522, 135] on div "8378" at bounding box center [529, 139] width 108 height 8
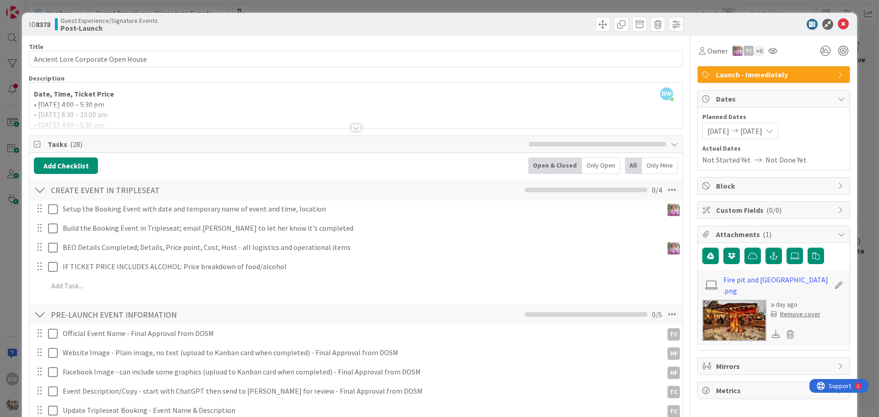
click at [351, 129] on div at bounding box center [356, 127] width 10 height 7
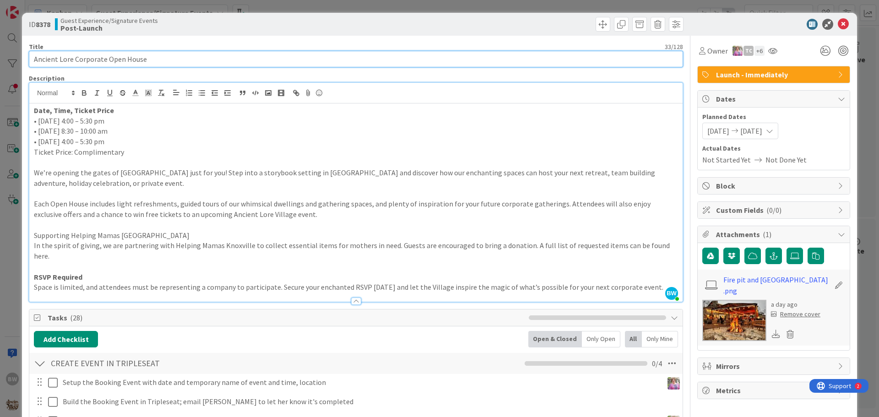
drag, startPoint x: 146, startPoint y: 62, endPoint x: 33, endPoint y: 60, distance: 112.7
click at [33, 60] on input "Ancient Lore Corporate Open House" at bounding box center [356, 59] width 655 height 16
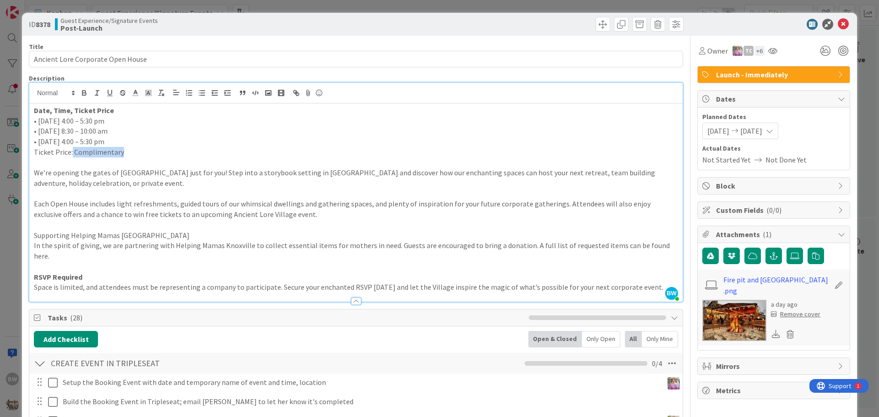
drag, startPoint x: 121, startPoint y: 154, endPoint x: 71, endPoint y: 153, distance: 49.9
click at [71, 153] on p "Ticket Price: Complimentary" at bounding box center [356, 152] width 644 height 11
copy p "Complimentary"
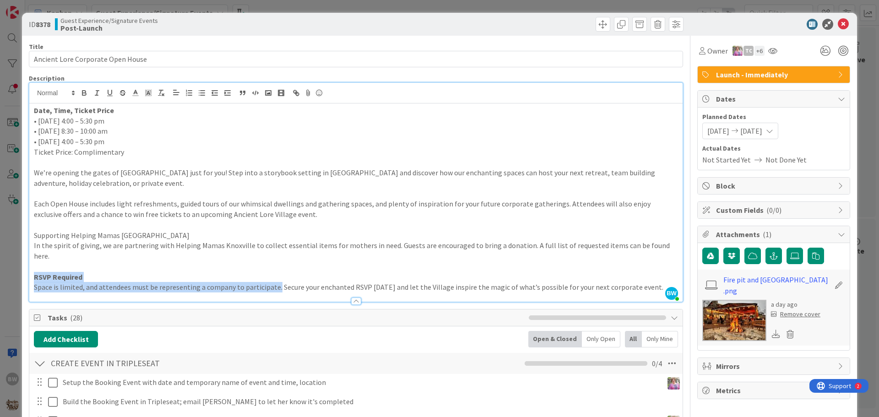
drag, startPoint x: 32, startPoint y: 265, endPoint x: 274, endPoint y: 278, distance: 242.6
click at [274, 278] on div "Date, Time, Ticket Price • Monday, October 13 | 4:00 – 5:30 pm • Tuesday, Octob…" at bounding box center [356, 203] width 654 height 198
copy div "RSVP Required Space is limited, and attendees must be representing a company to…"
click at [644, 282] on p "Space is limited, and attendees must be representing a company to participate. …" at bounding box center [356, 287] width 644 height 11
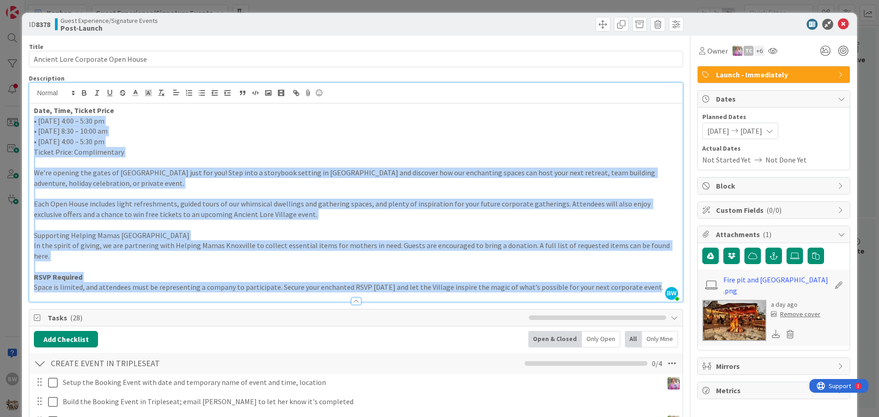
drag, startPoint x: 644, startPoint y: 277, endPoint x: 32, endPoint y: 122, distance: 632.2
click at [32, 122] on div "Date, Time, Ticket Price • Monday, October 13 | 4:00 – 5:30 pm • Tuesday, Octob…" at bounding box center [356, 203] width 654 height 198
copy div "• Monday, October 13 | 4:00 – 5:30 pm • Tuesday, October 14 | 8:30 – 10:00 am •…"
